Goal: Information Seeking & Learning: Learn about a topic

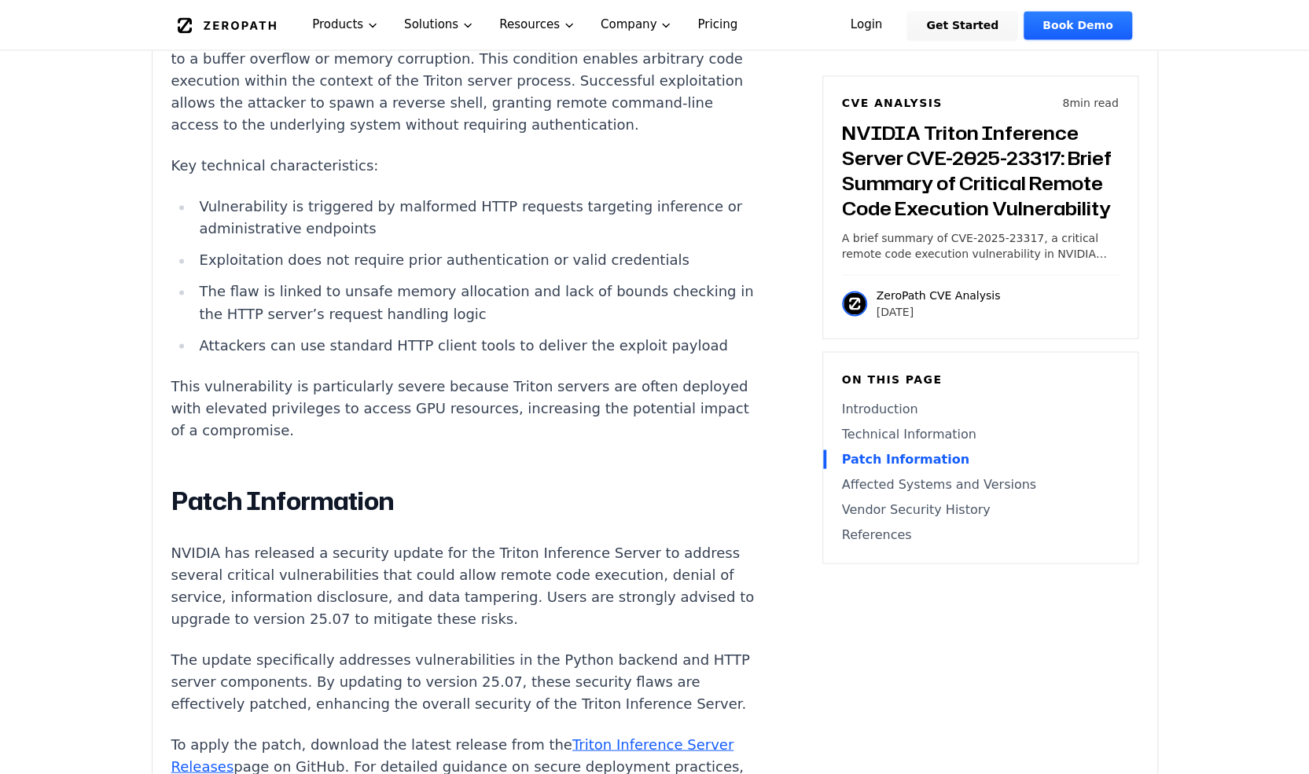
scroll to position [1663, 0]
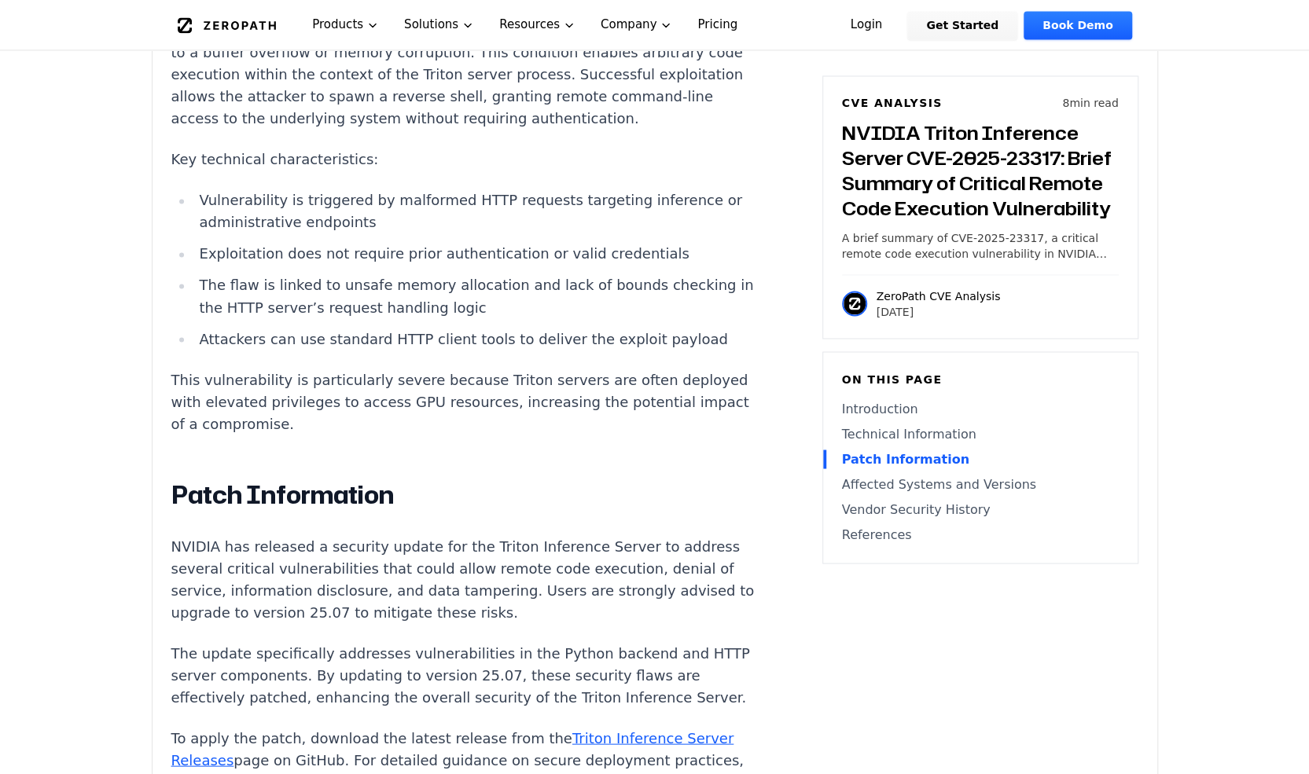
drag, startPoint x: 0, startPoint y: 0, endPoint x: 393, endPoint y: 358, distance: 531.8
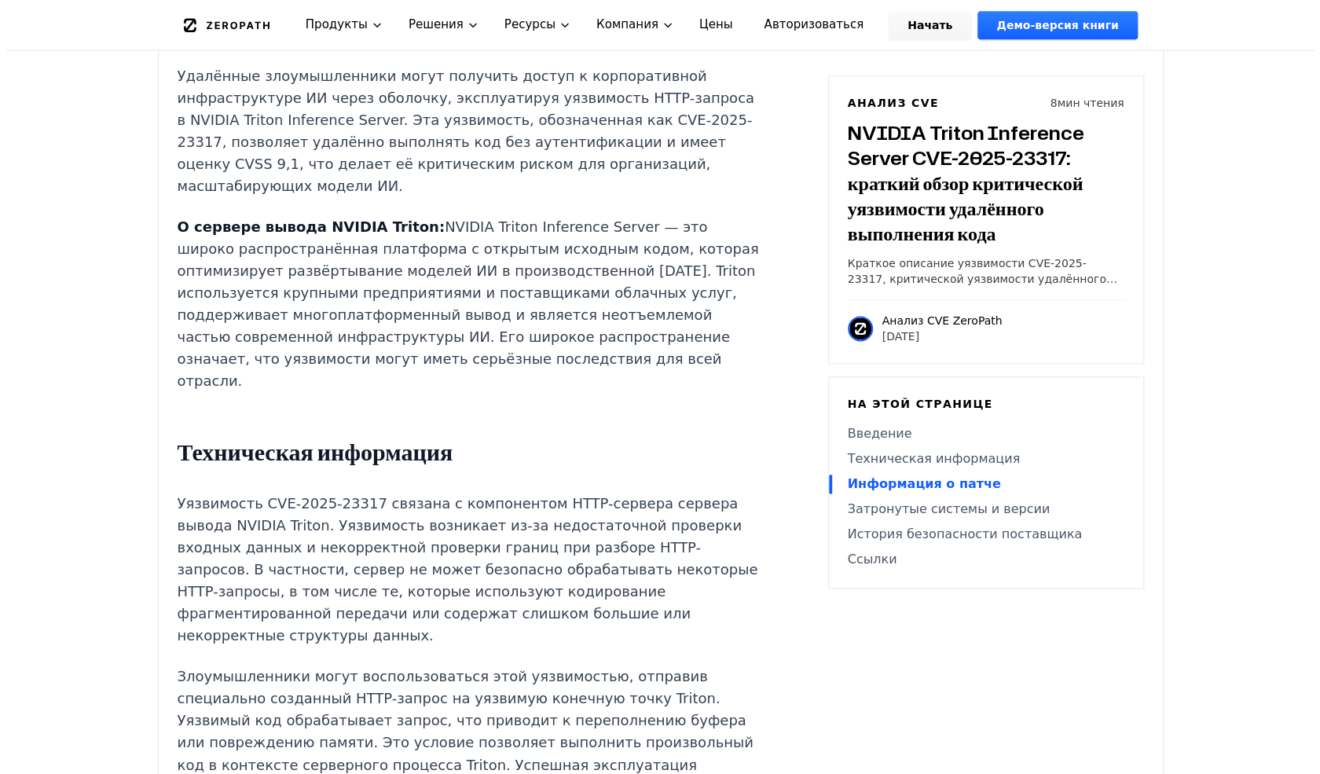
scroll to position [0, 0]
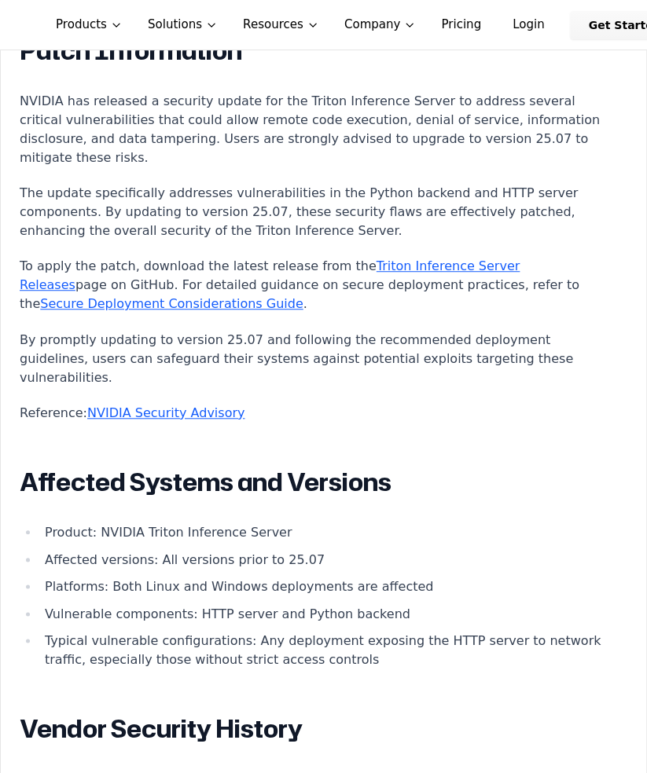
scroll to position [2201, 0]
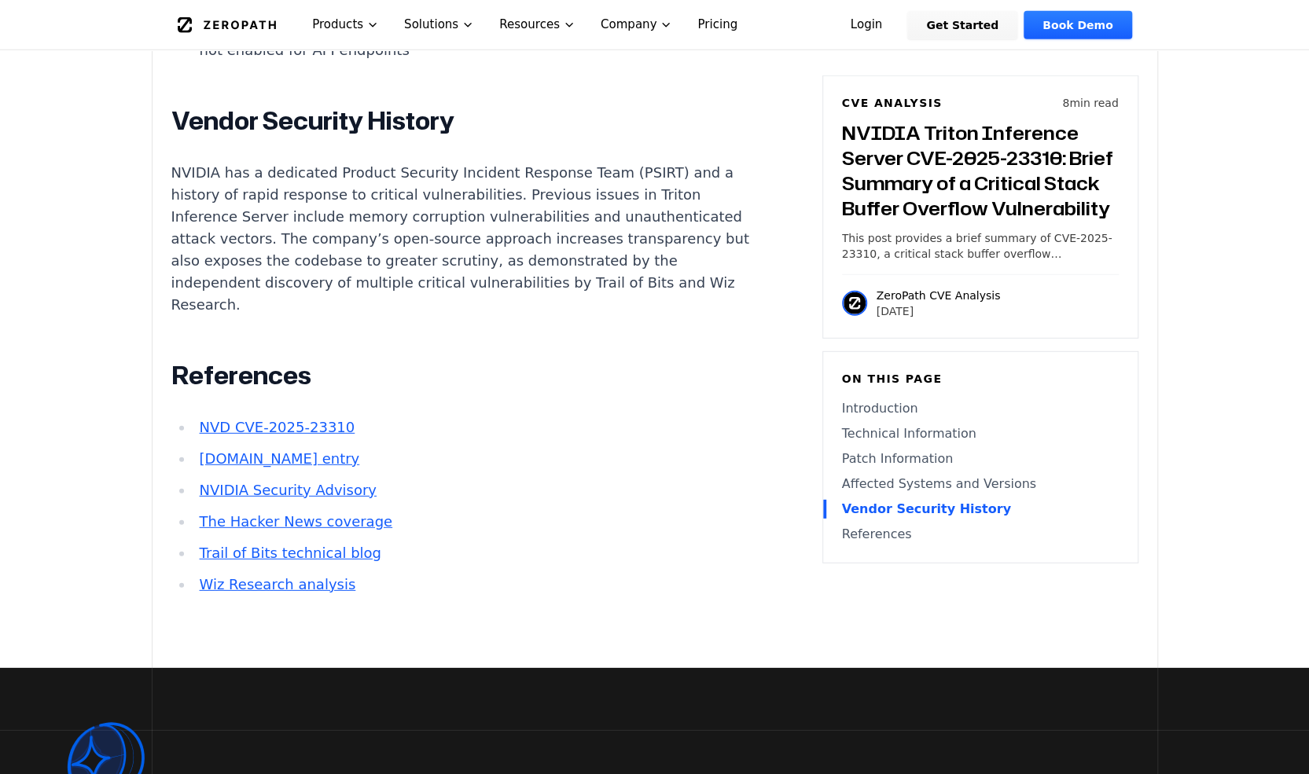
scroll to position [2829, 0]
